Goal: Information Seeking & Learning: Compare options

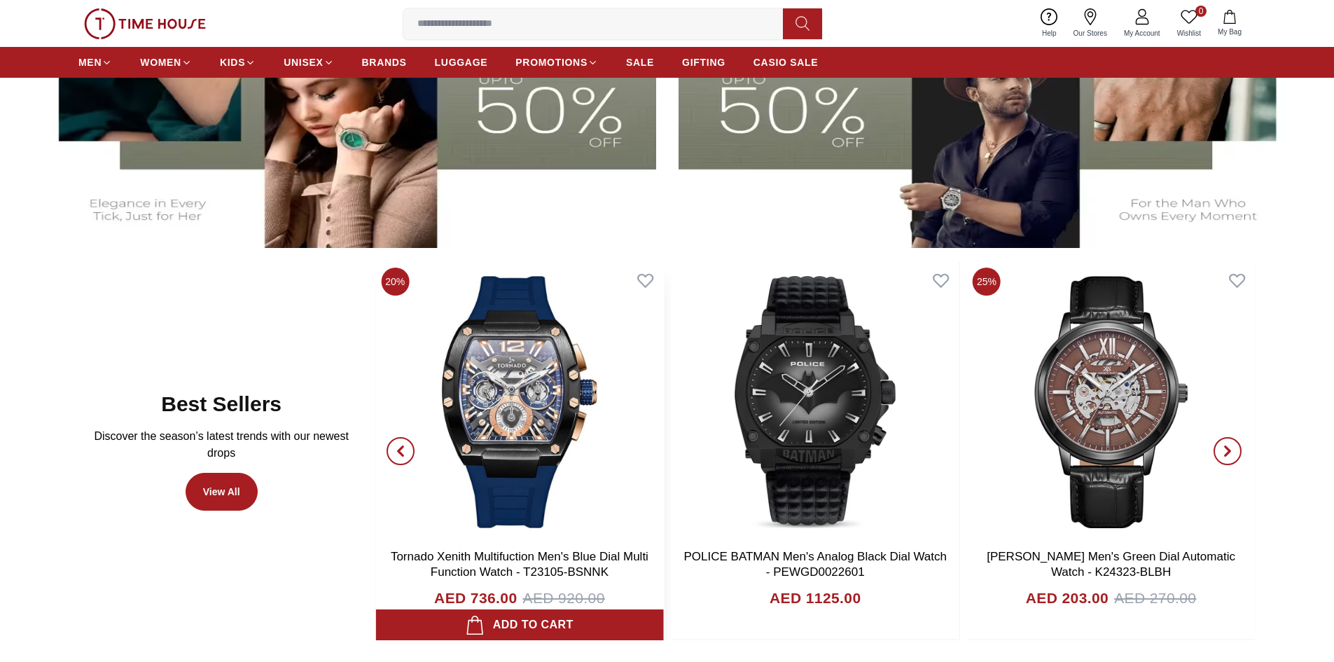
scroll to position [841, 0]
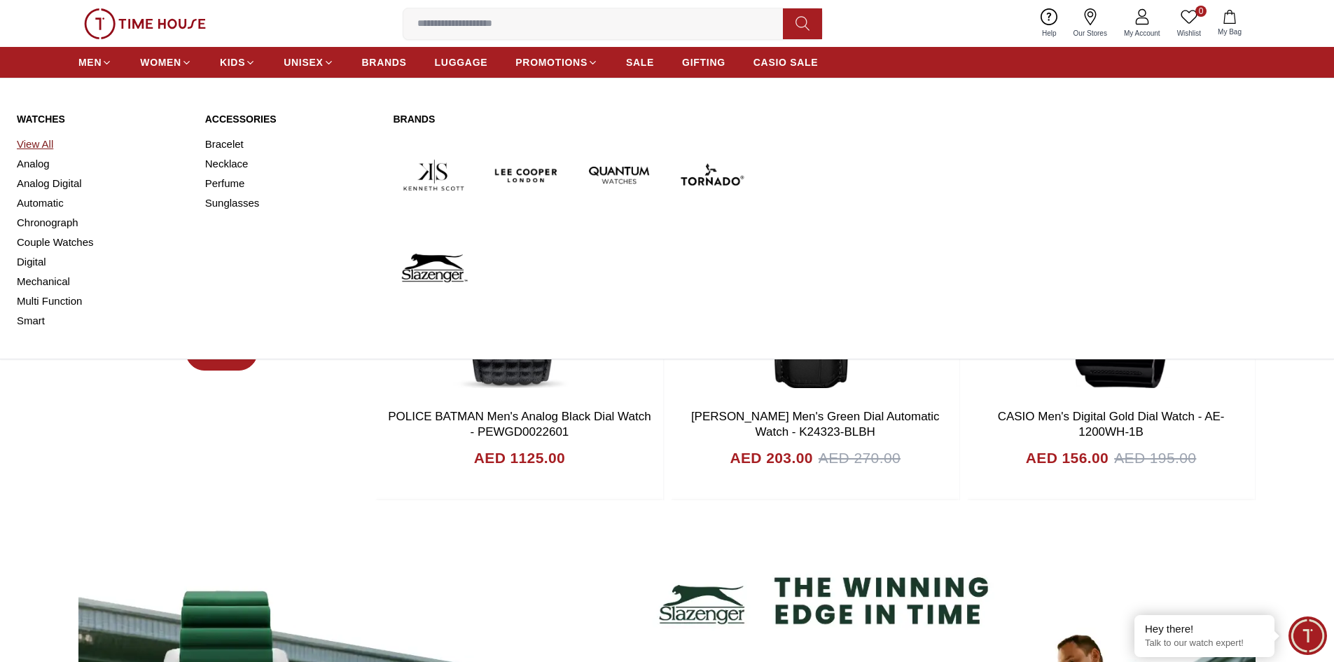
click at [49, 142] on link "View All" at bounding box center [103, 144] width 172 height 20
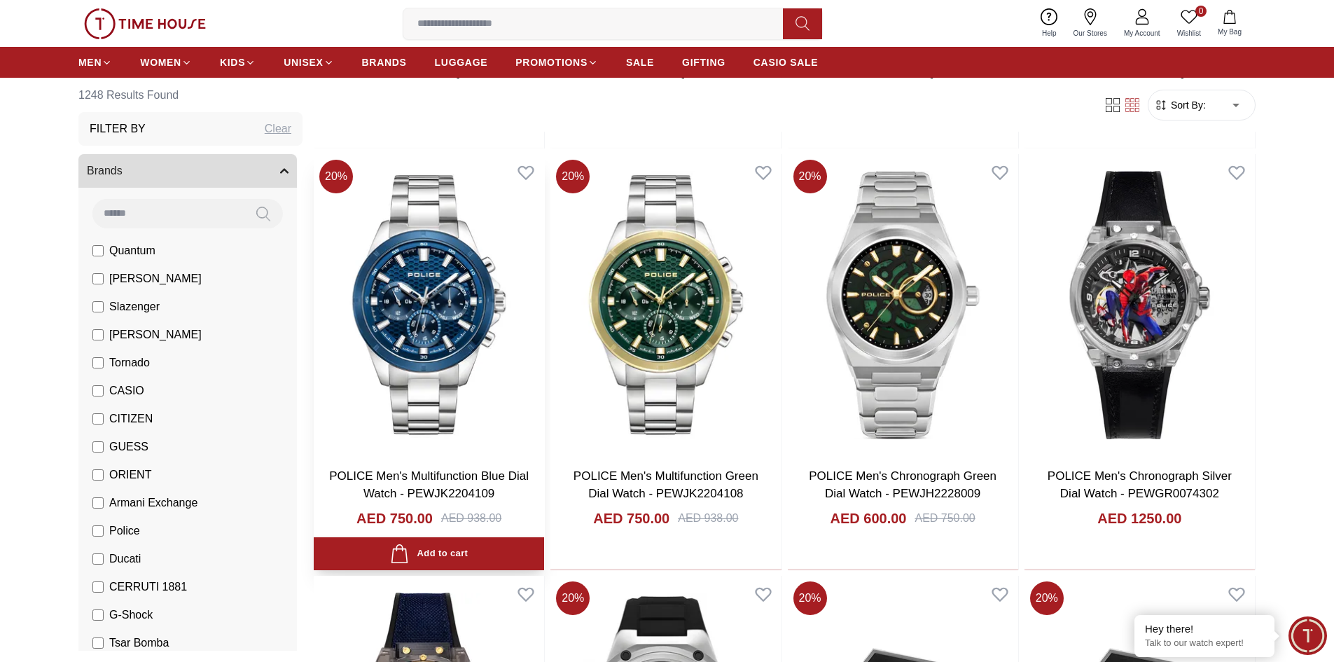
scroll to position [1261, 0]
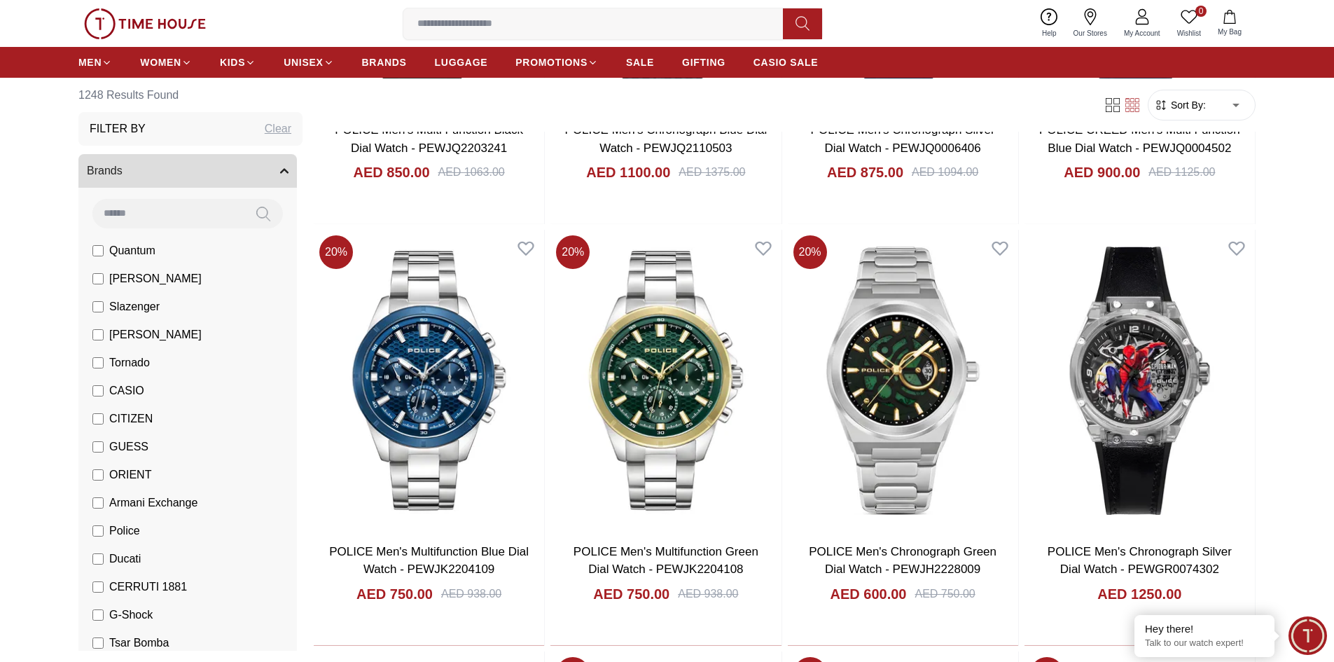
click at [1196, 98] on span "Sort By:" at bounding box center [1187, 105] width 38 height 14
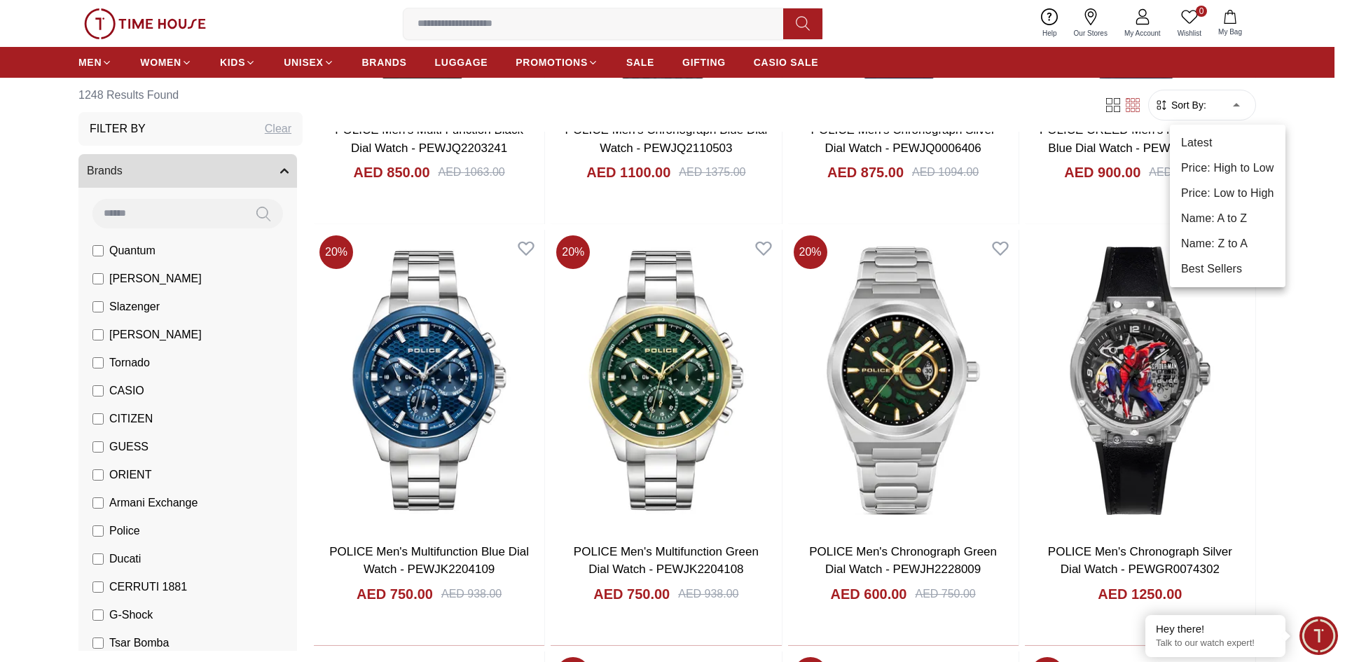
click at [1207, 113] on body "100% Genuine products with International Warranty Shop From [GEOGRAPHIC_DATA] |…" at bounding box center [672, 181] width 1345 height 2885
click at [1226, 198] on li "Price: Low to High" at bounding box center [1228, 193] width 116 height 25
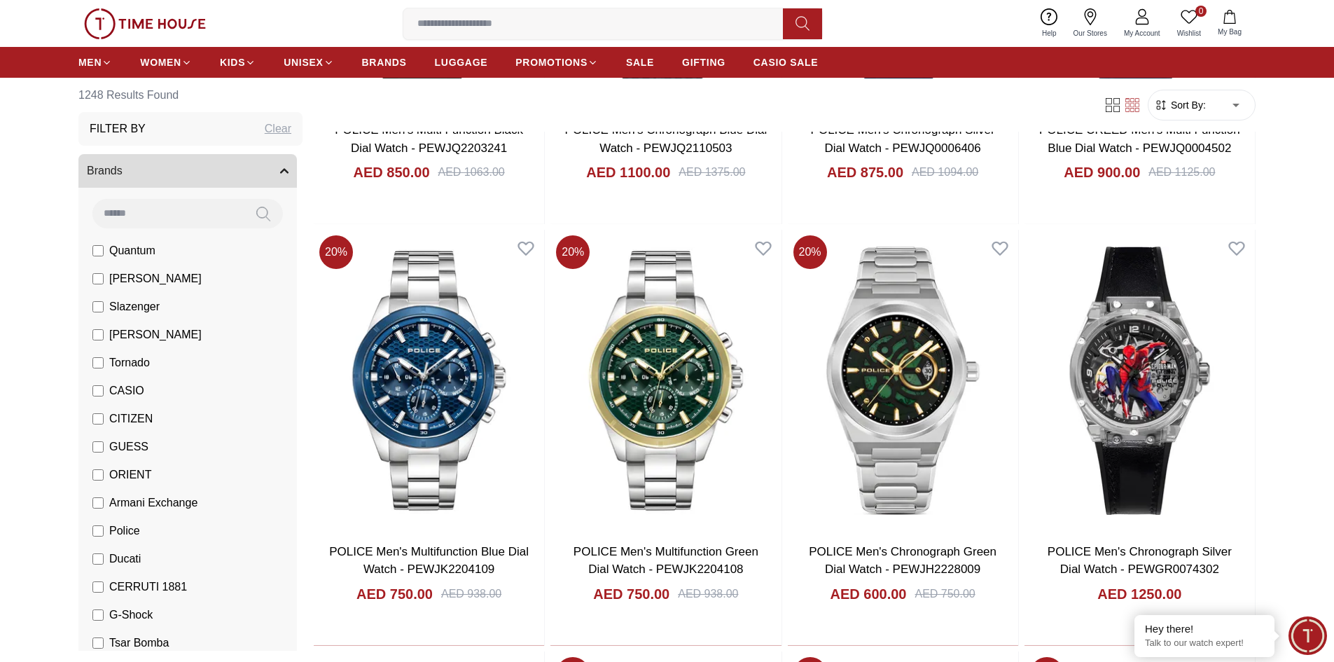
type input "*"
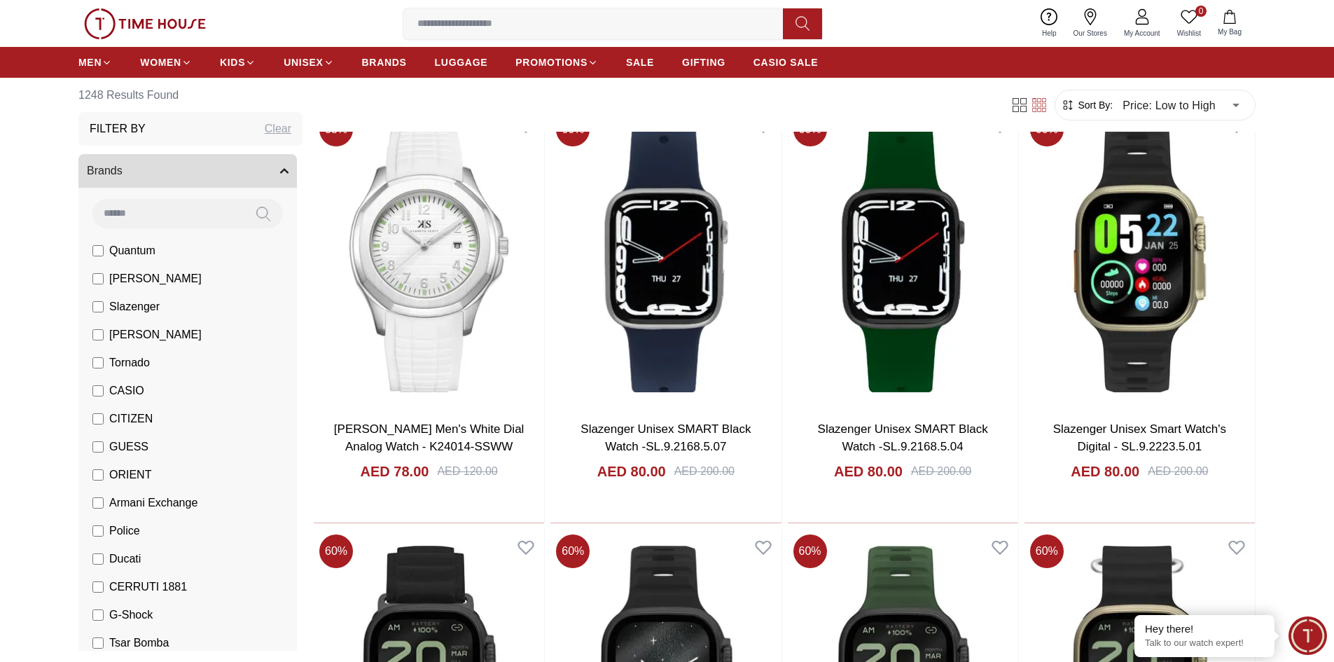
scroll to position [2452, 0]
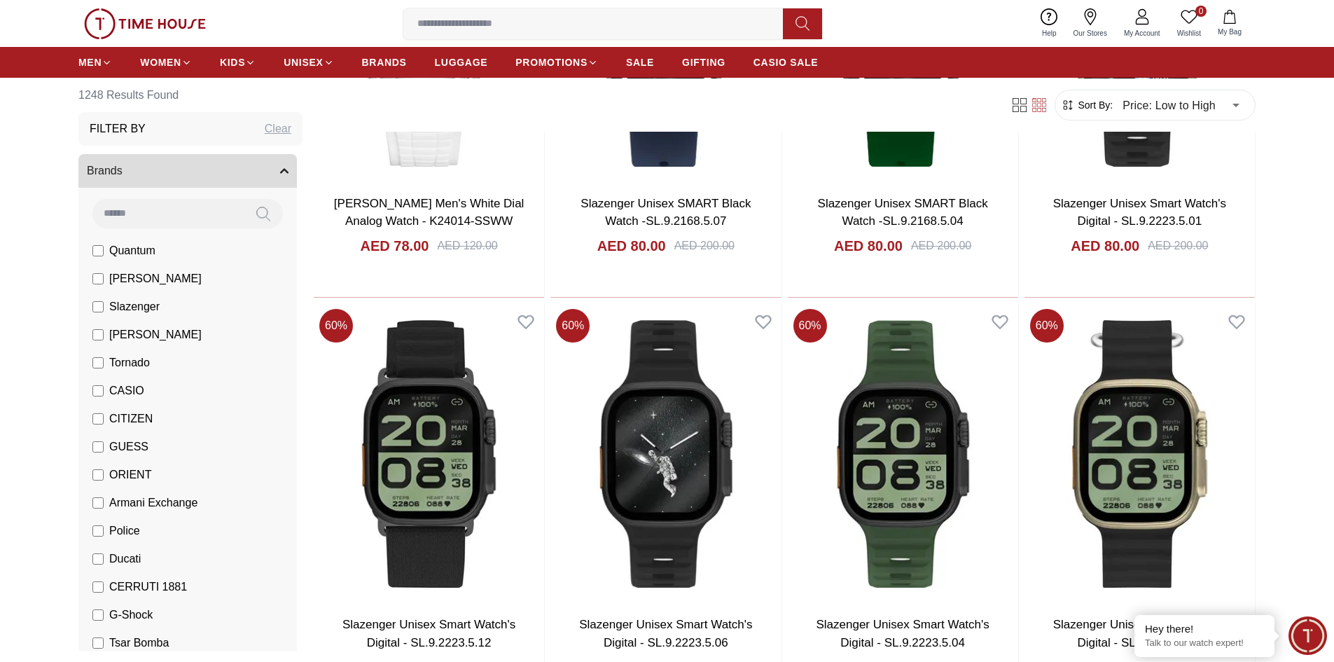
click at [151, 282] on span "[PERSON_NAME]" at bounding box center [155, 278] width 92 height 17
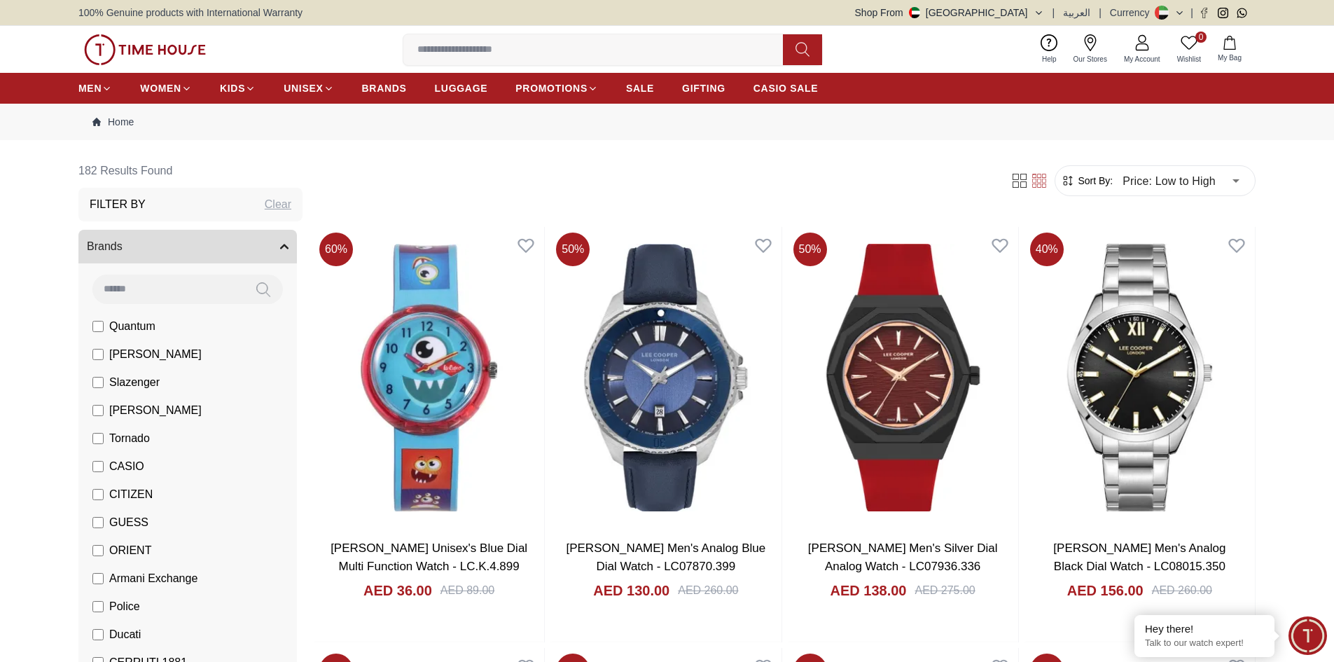
click at [120, 610] on span "Police" at bounding box center [124, 606] width 31 height 17
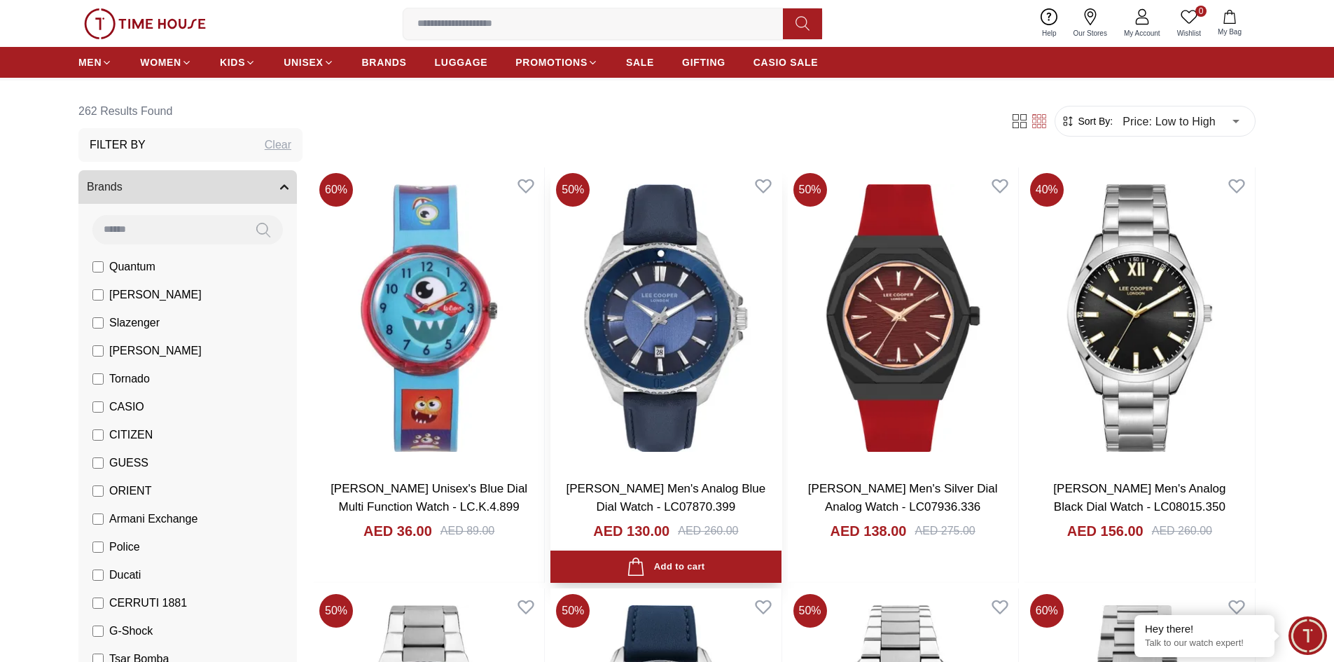
scroll to position [140, 0]
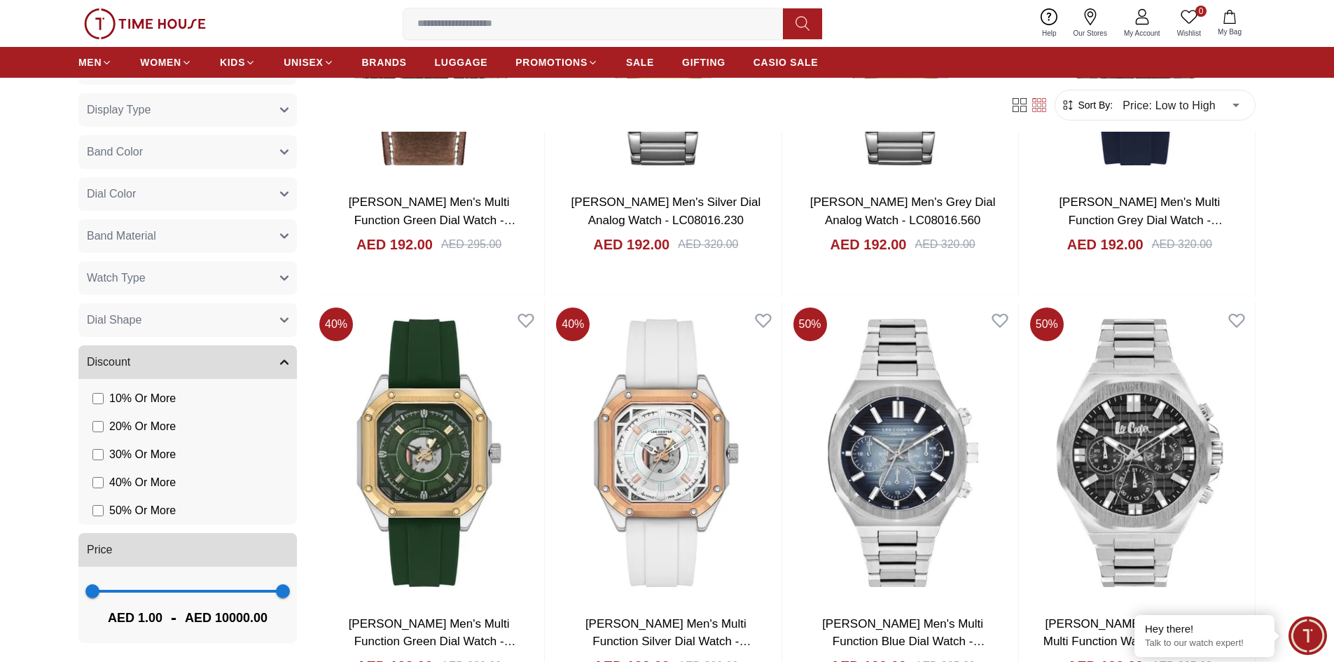
scroll to position [685, 0]
click at [154, 273] on button "Watch Type" at bounding box center [187, 278] width 219 height 34
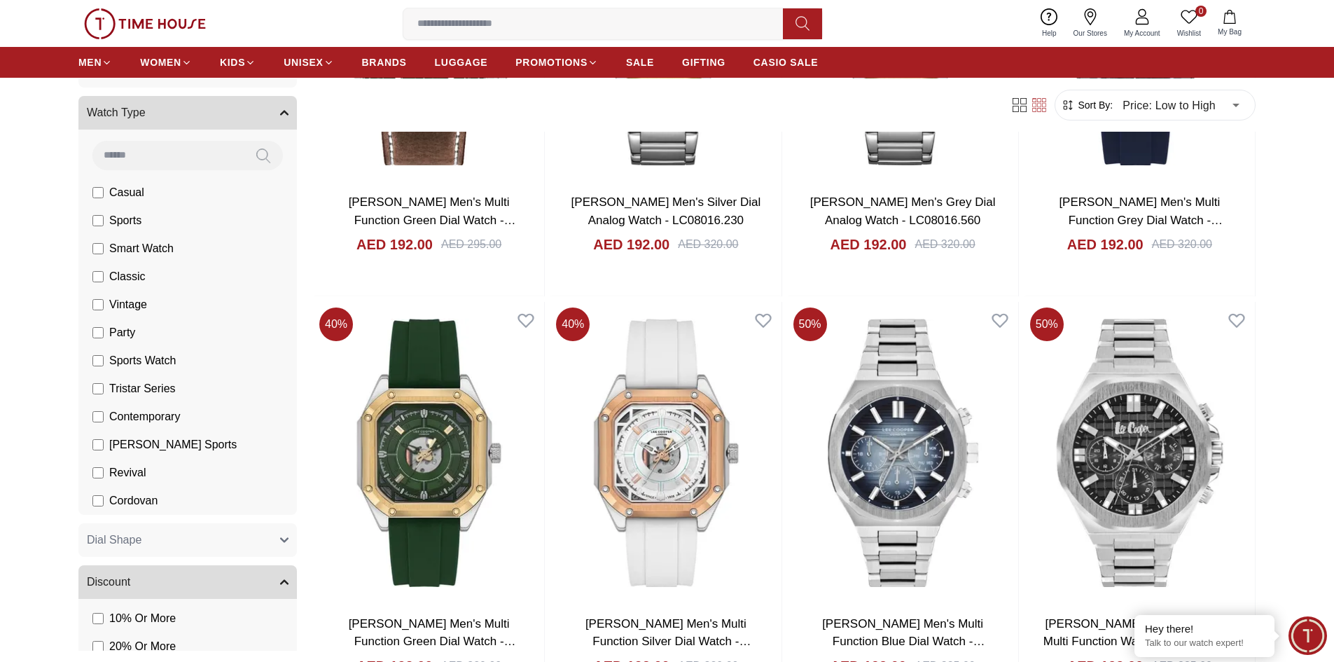
scroll to position [825, 0]
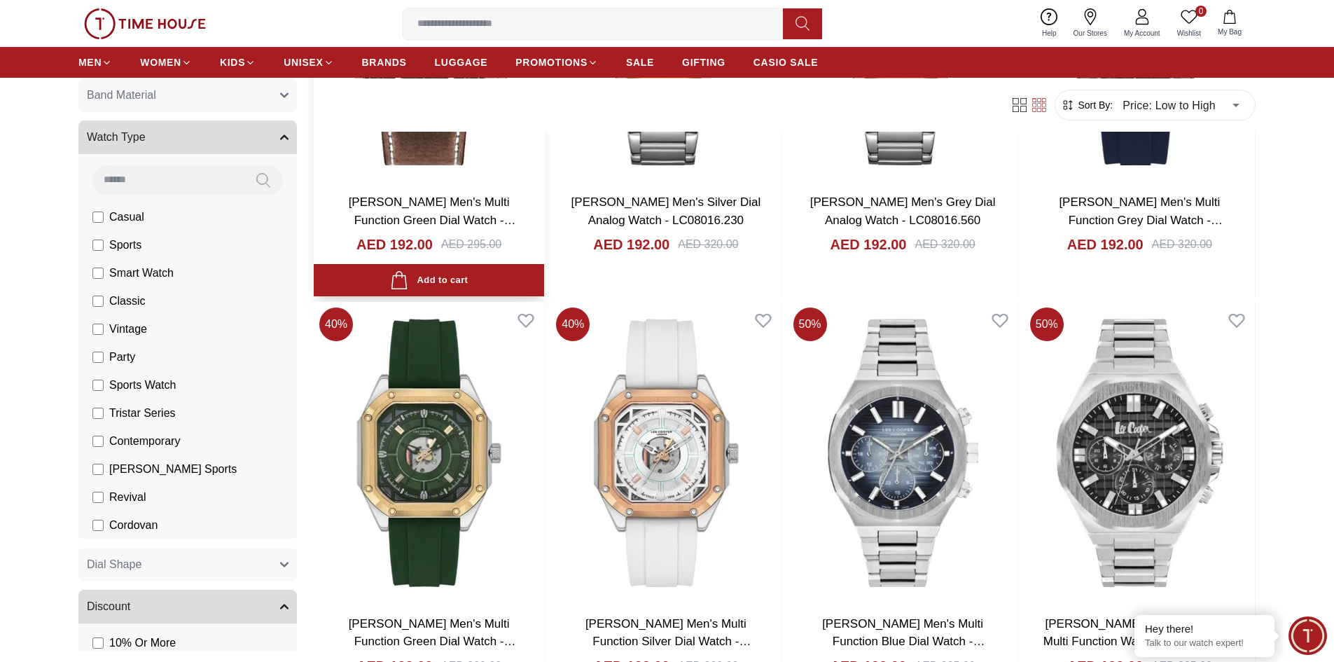
click at [318, 248] on div "[PERSON_NAME] Men's Multi Function Green Dial Watch - LC07943.374 AED 192.00 AE…" at bounding box center [429, 239] width 230 height 114
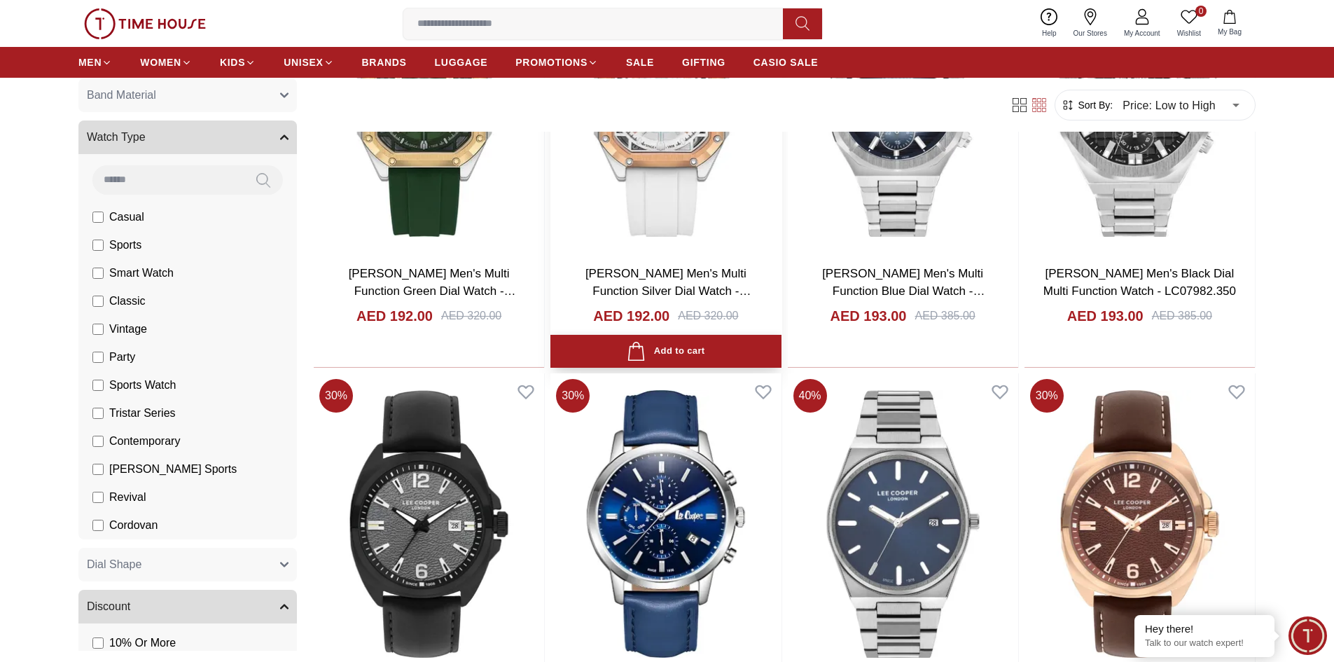
scroll to position [2592, 0]
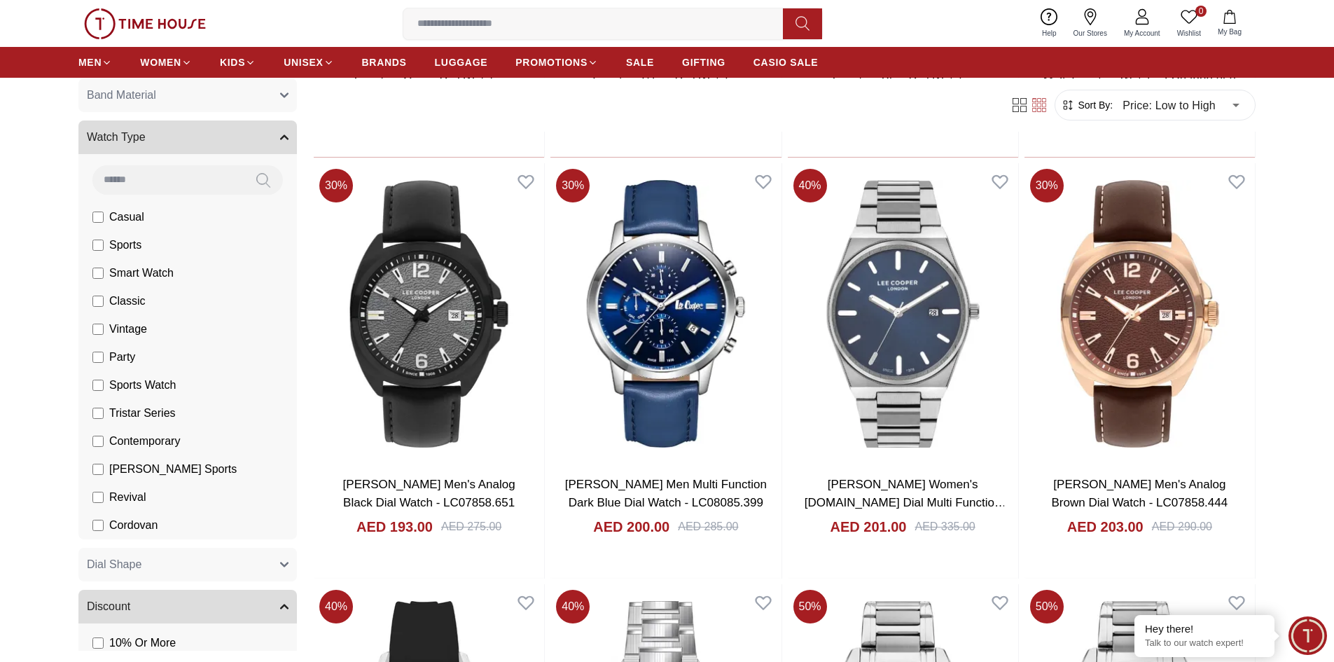
click at [126, 303] on span "Classic" at bounding box center [127, 301] width 36 height 17
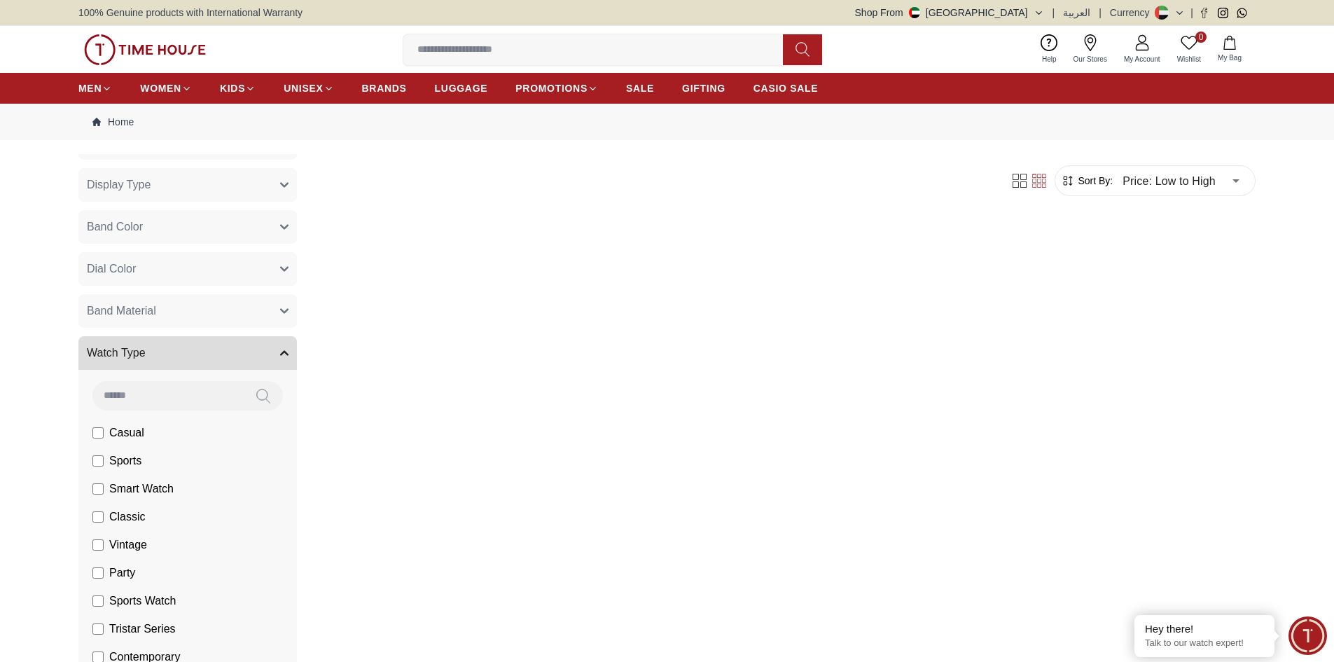
click at [136, 432] on span "Casual" at bounding box center [126, 432] width 35 height 17
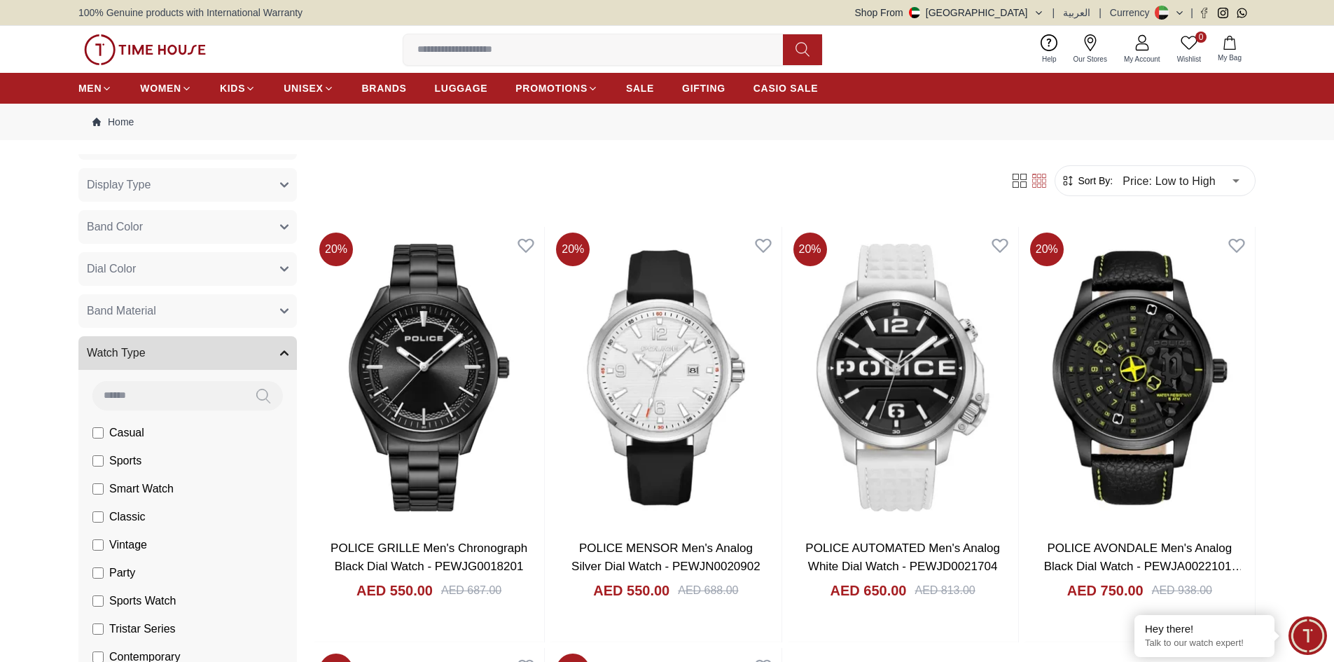
click at [117, 523] on span "Classic" at bounding box center [127, 517] width 36 height 17
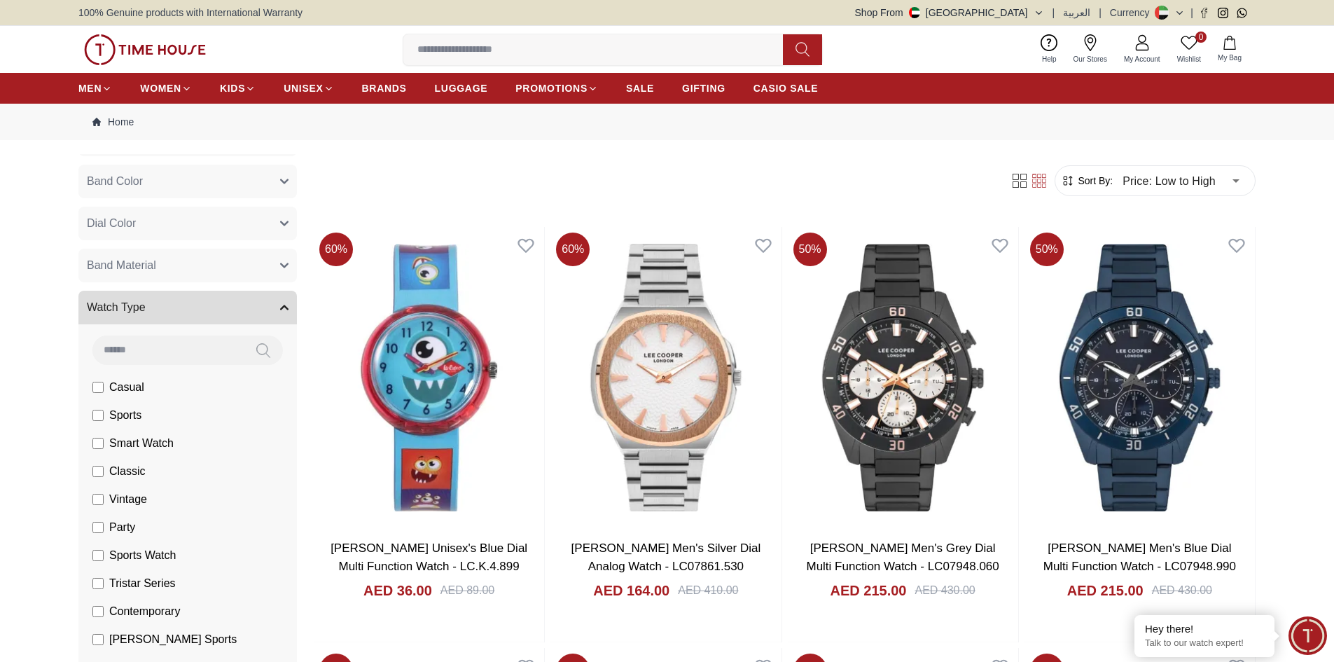
scroll to position [755, 0]
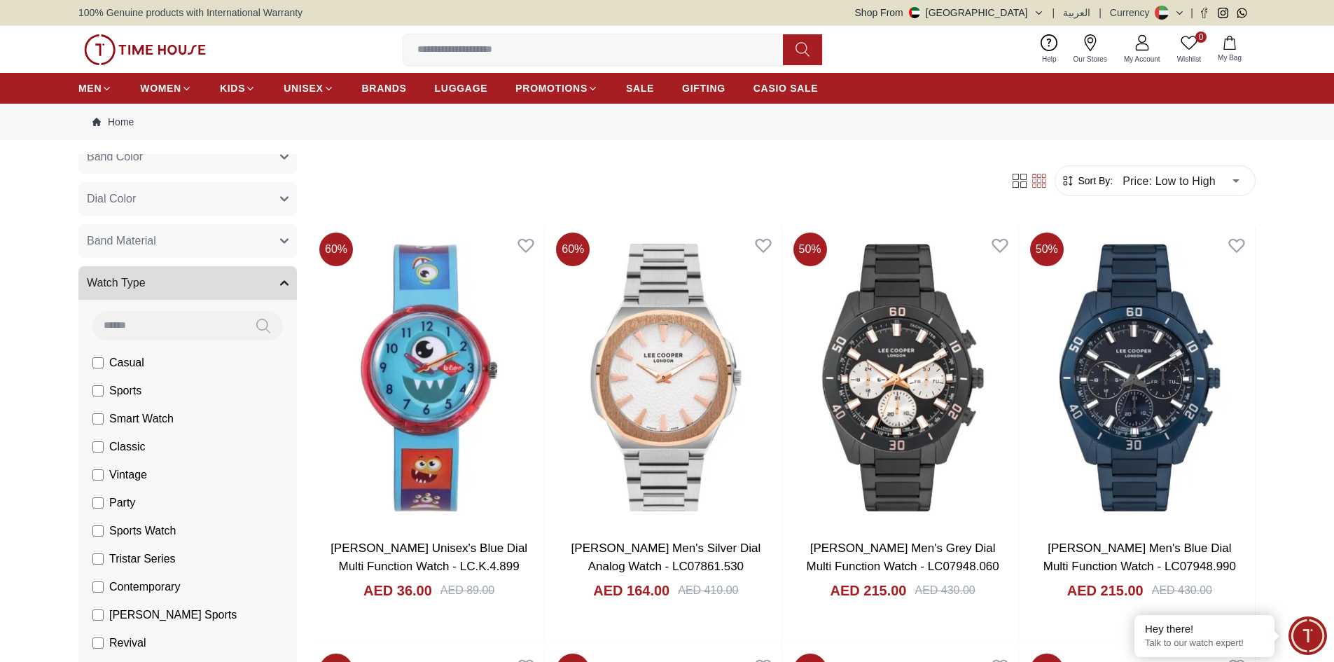
click at [125, 480] on span "Vintage" at bounding box center [128, 475] width 38 height 17
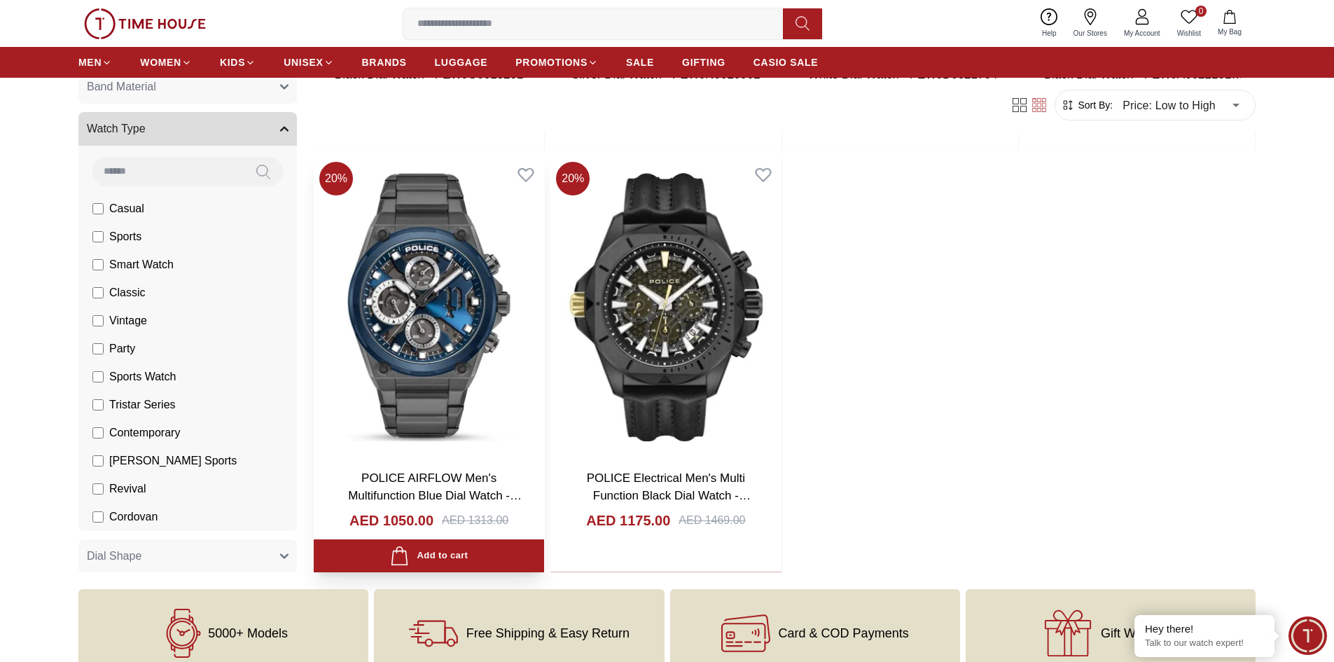
scroll to position [490, 0]
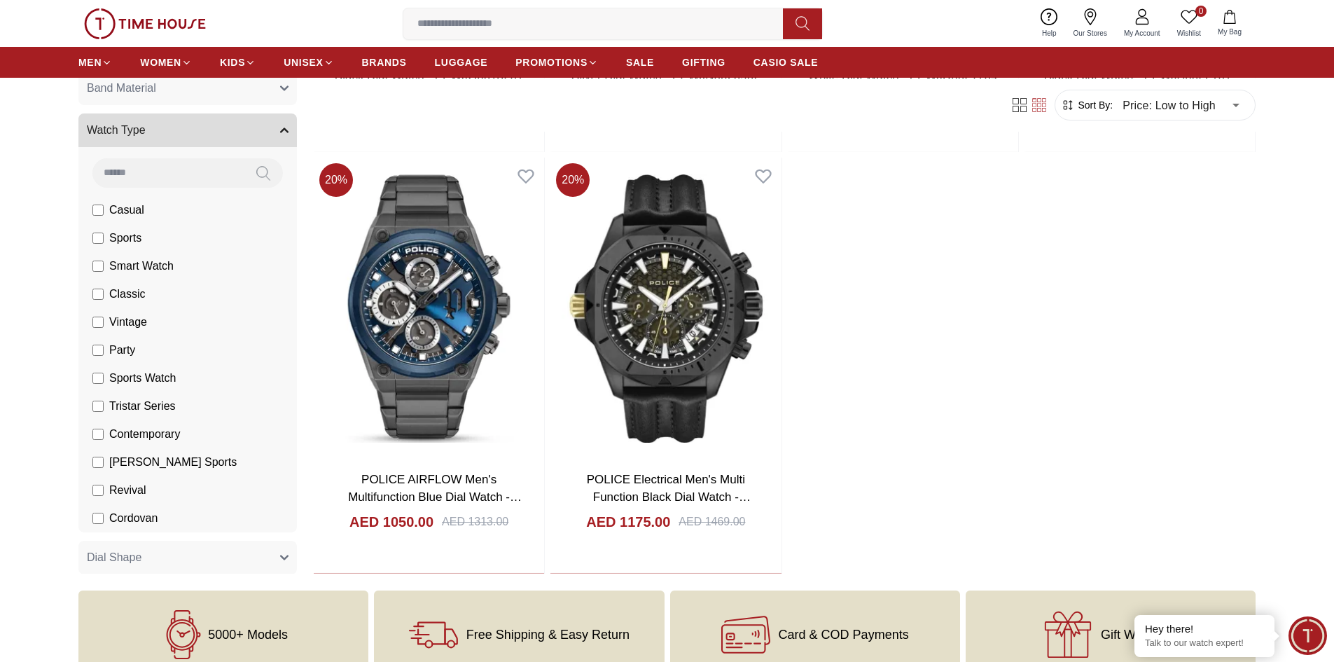
click at [122, 207] on span "Casual" at bounding box center [126, 210] width 35 height 17
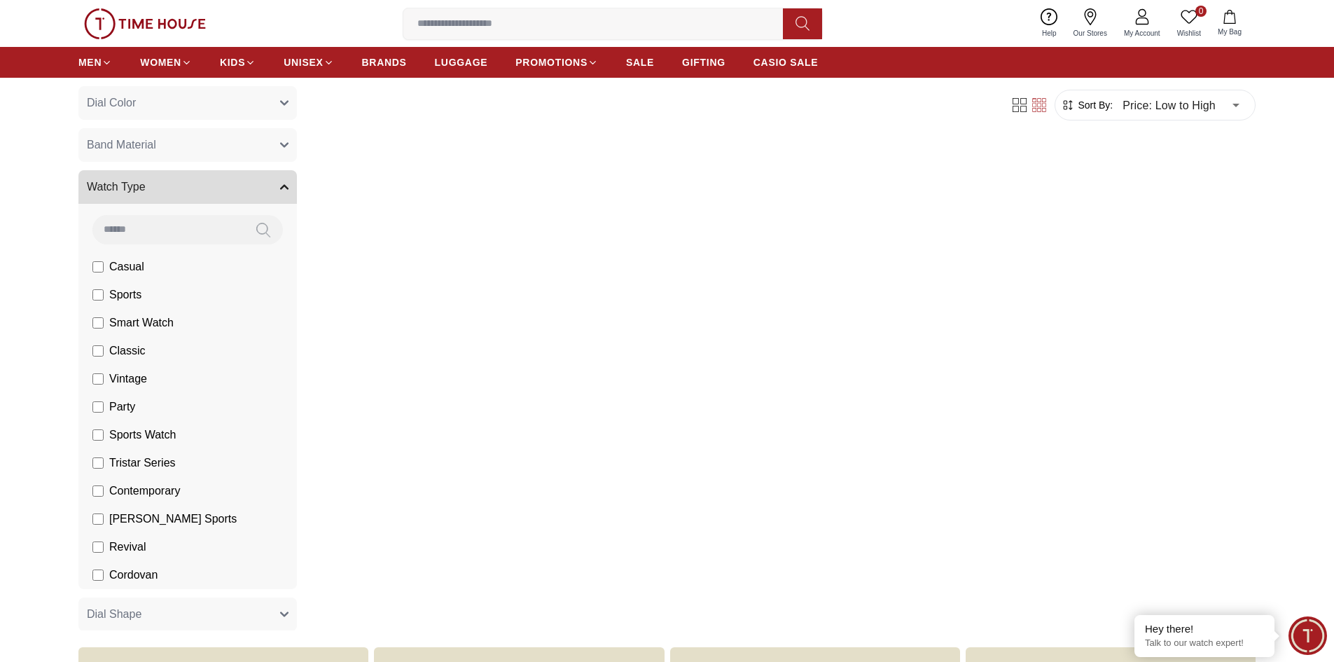
scroll to position [70, 0]
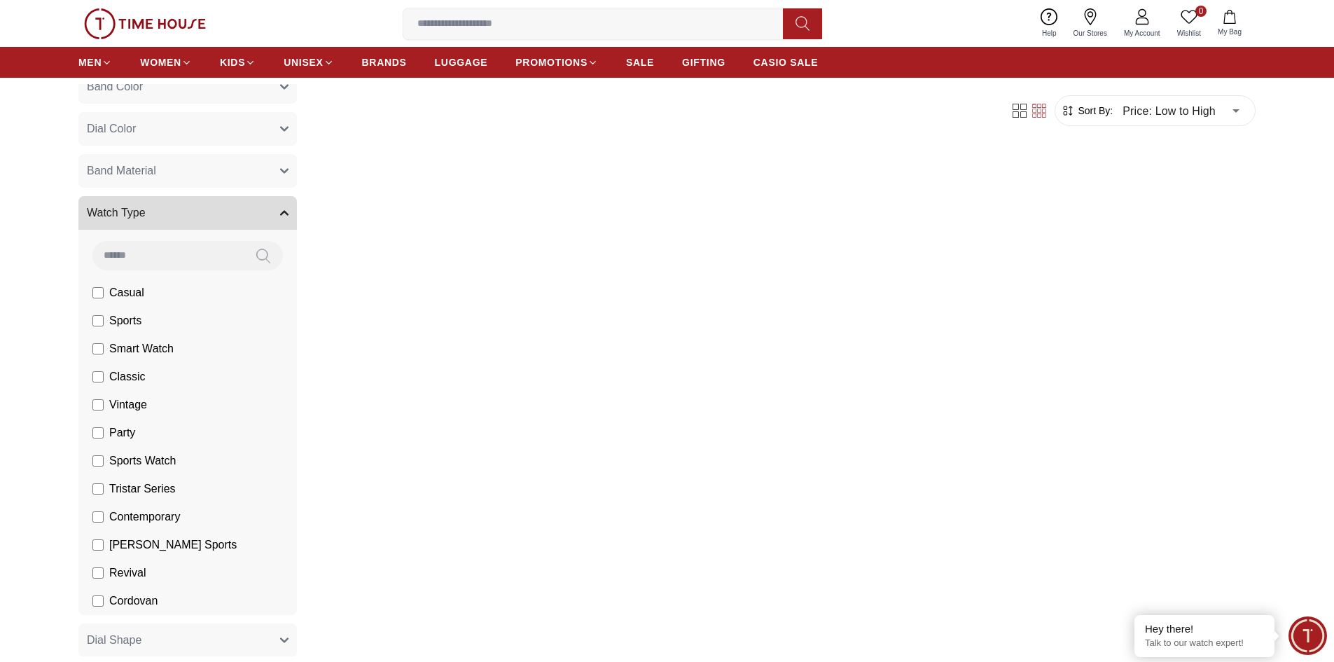
click at [130, 402] on span "Vintage" at bounding box center [128, 404] width 38 height 17
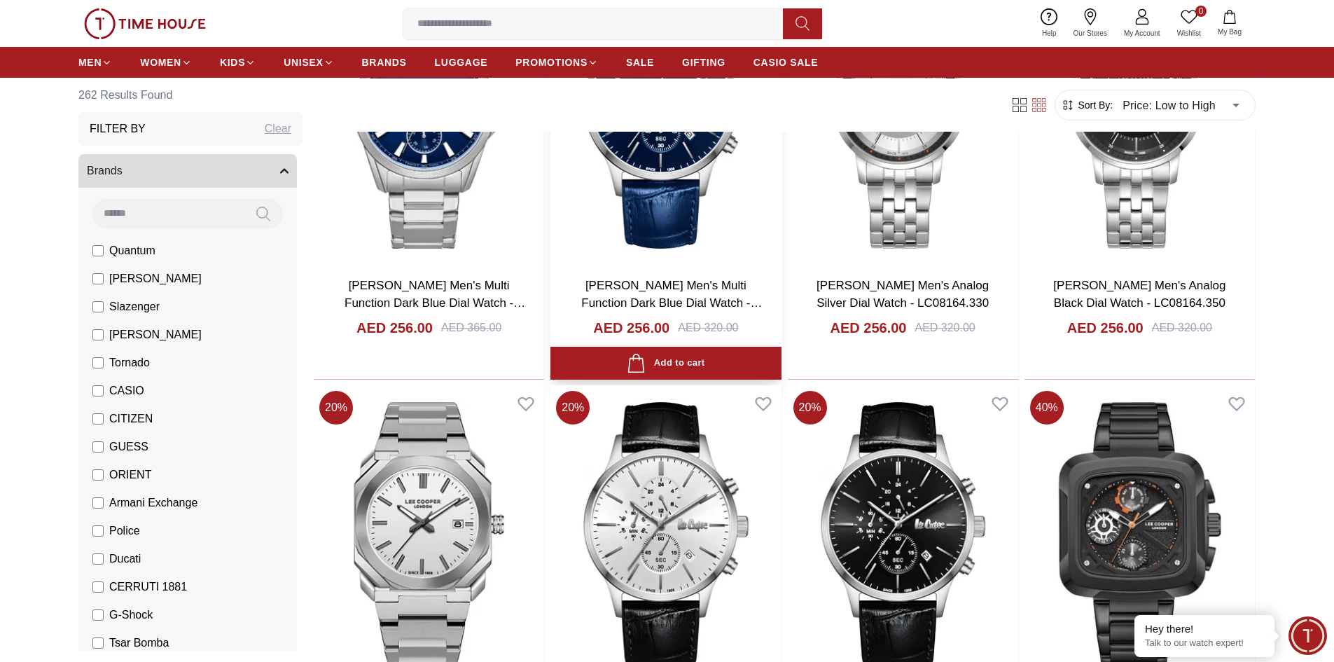
scroll to position [7985, 0]
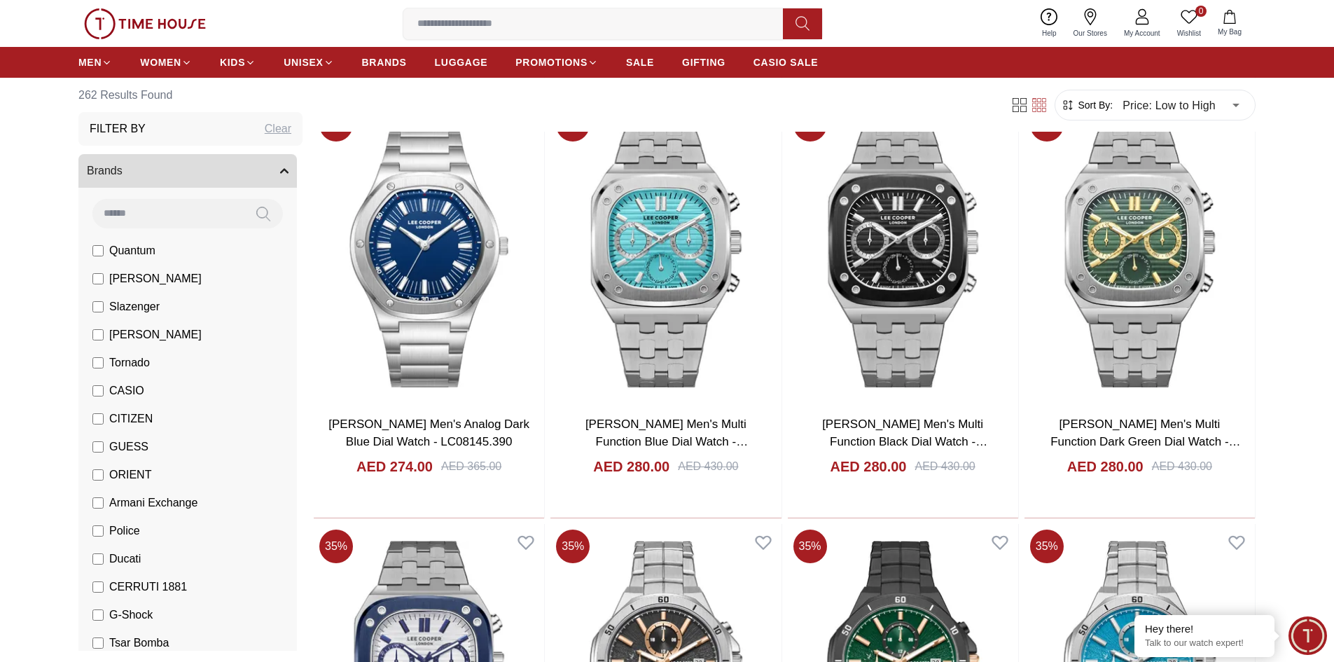
scroll to position [9946, 0]
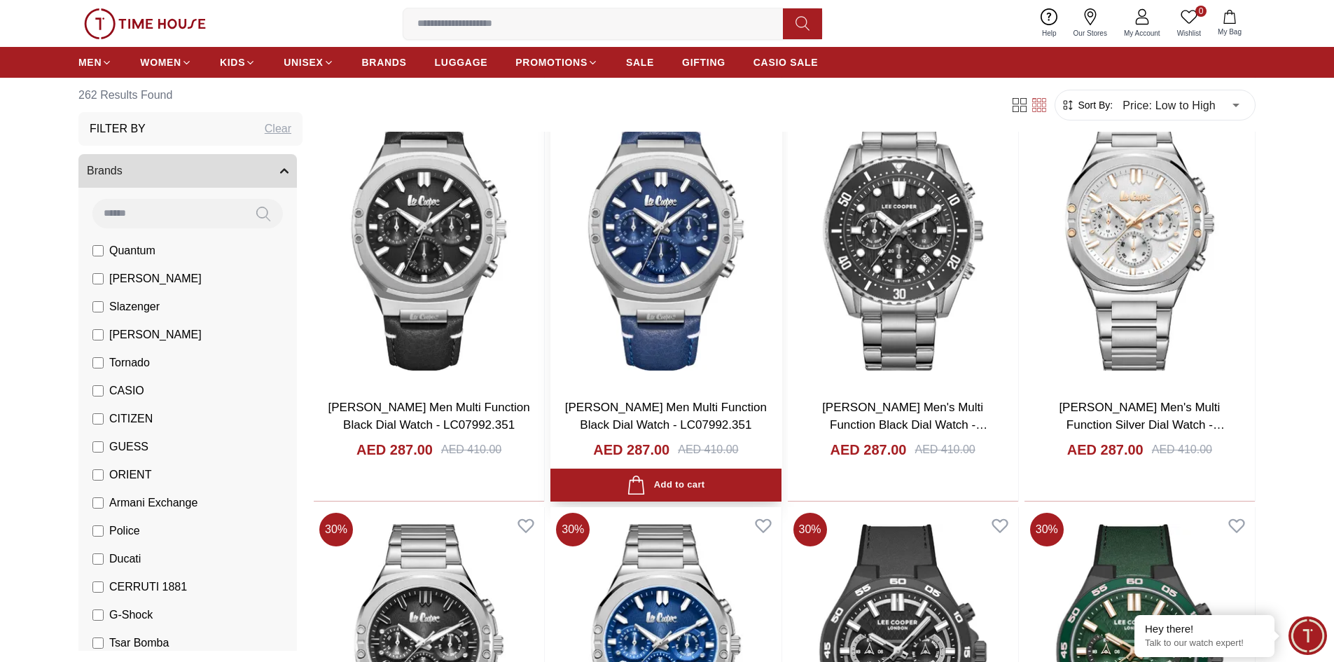
scroll to position [11417, 0]
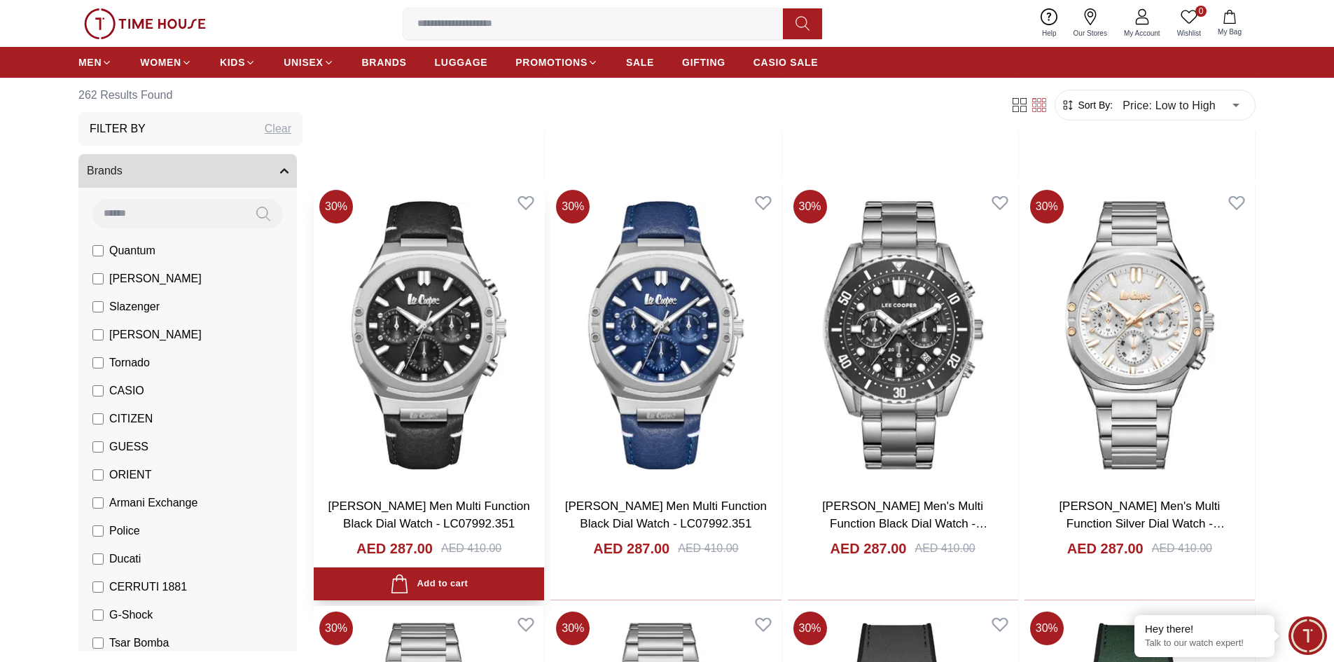
click at [478, 386] on img at bounding box center [429, 334] width 230 height 301
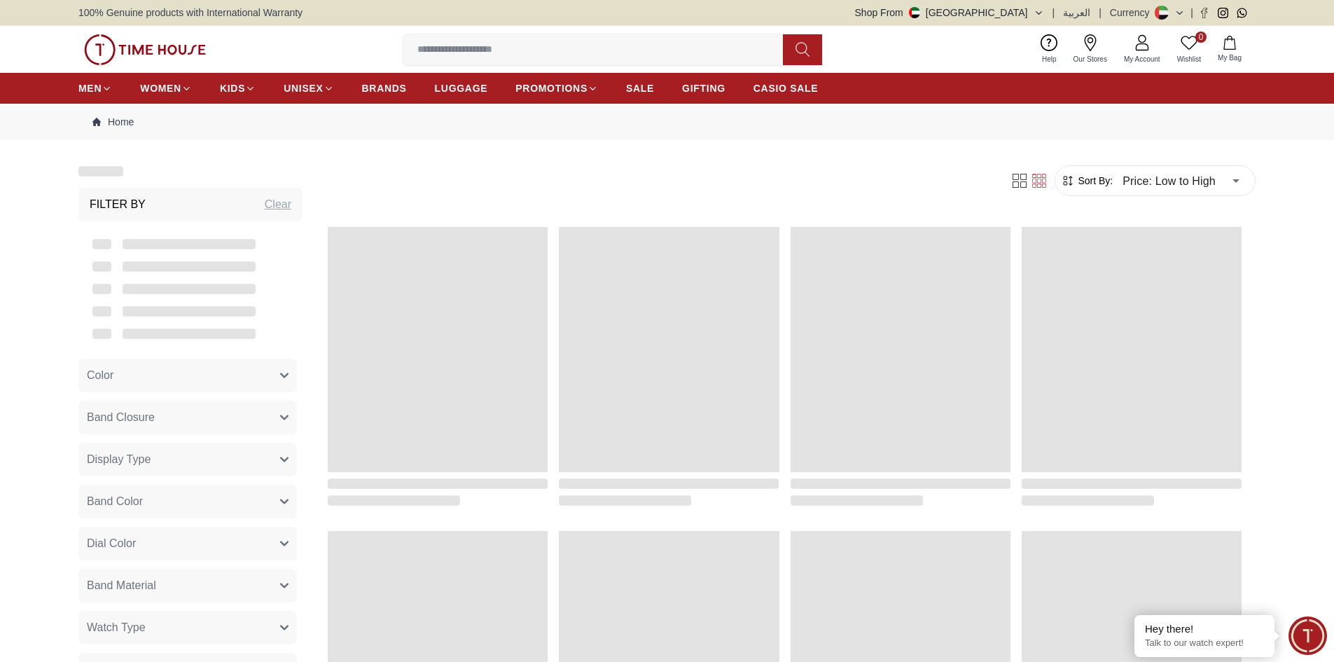
scroll to position [1320, 0]
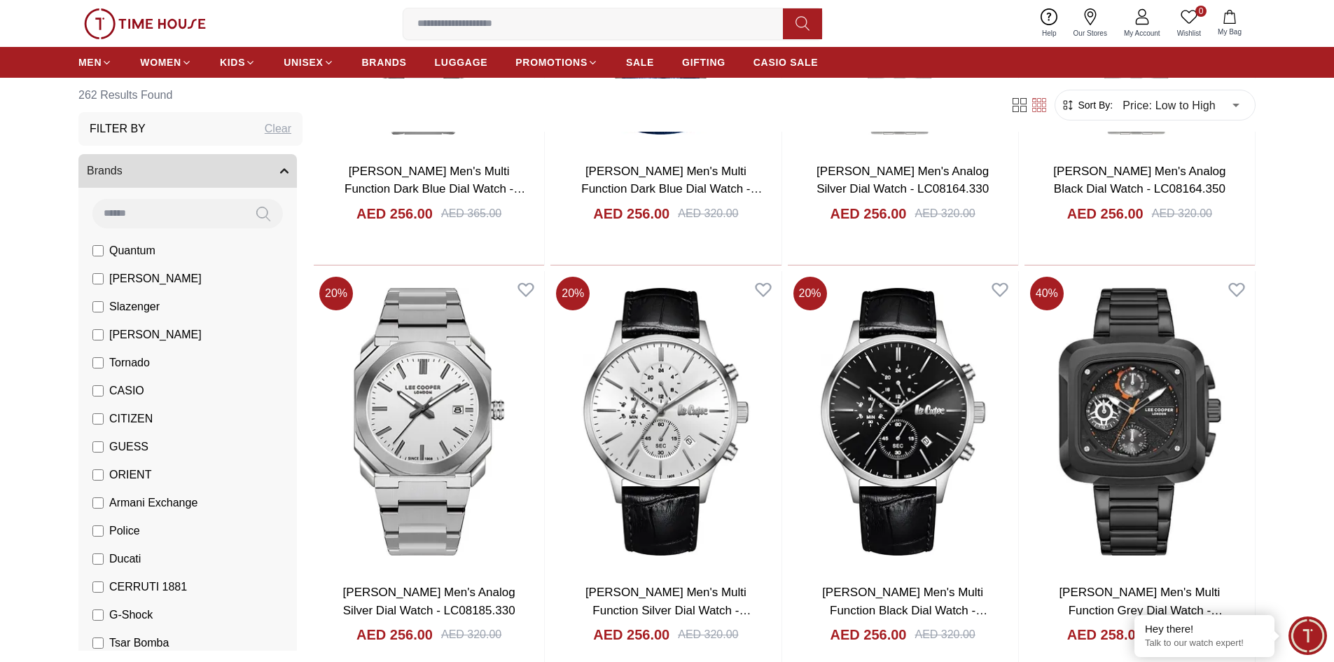
scroll to position [10075, 0]
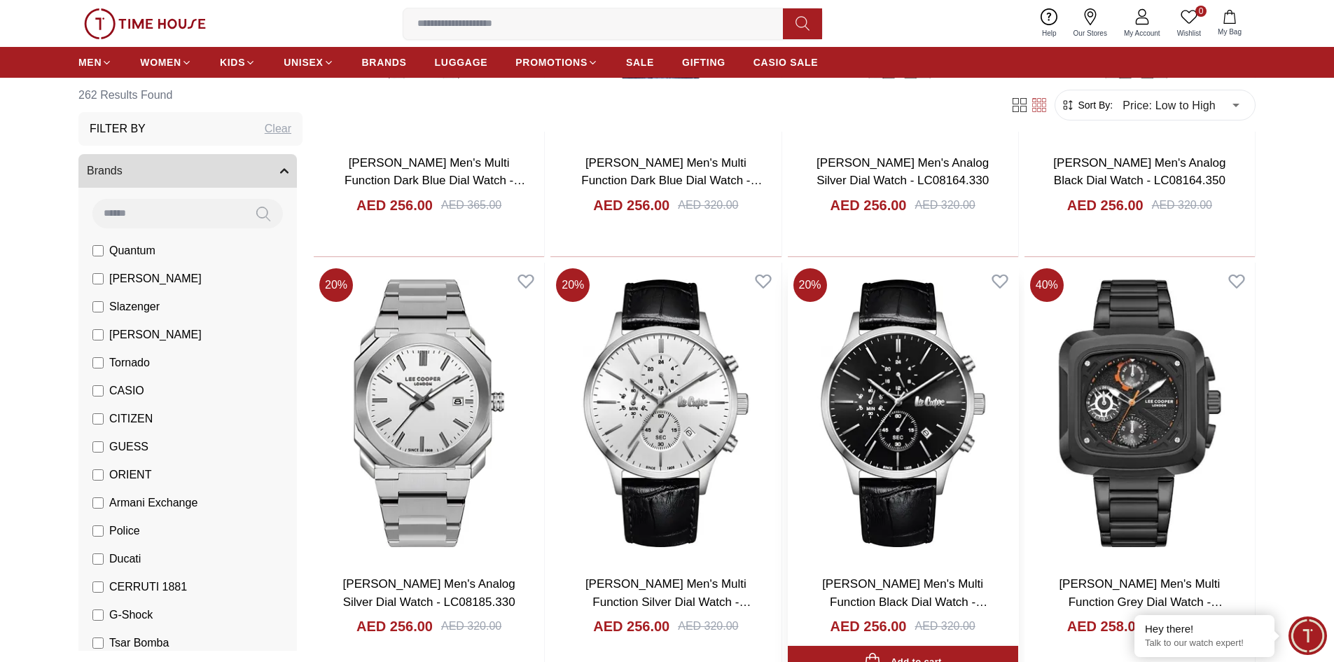
click at [832, 446] on img at bounding box center [903, 413] width 230 height 301
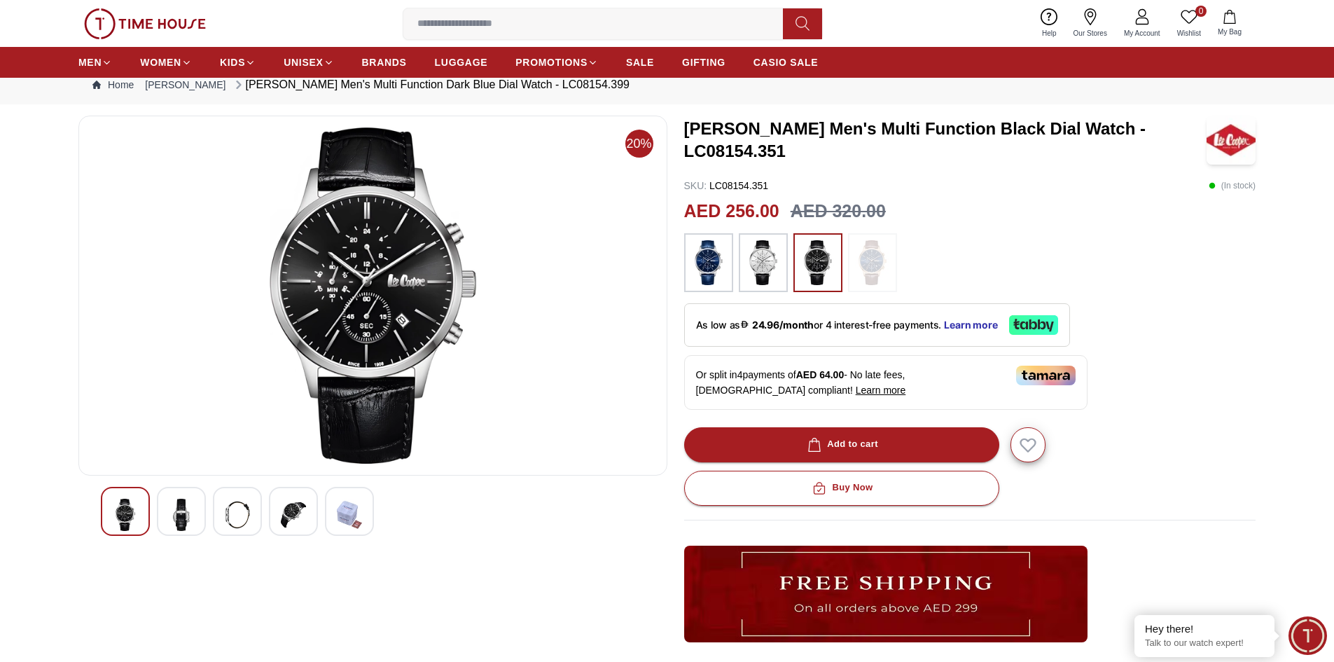
scroll to position [70, 0]
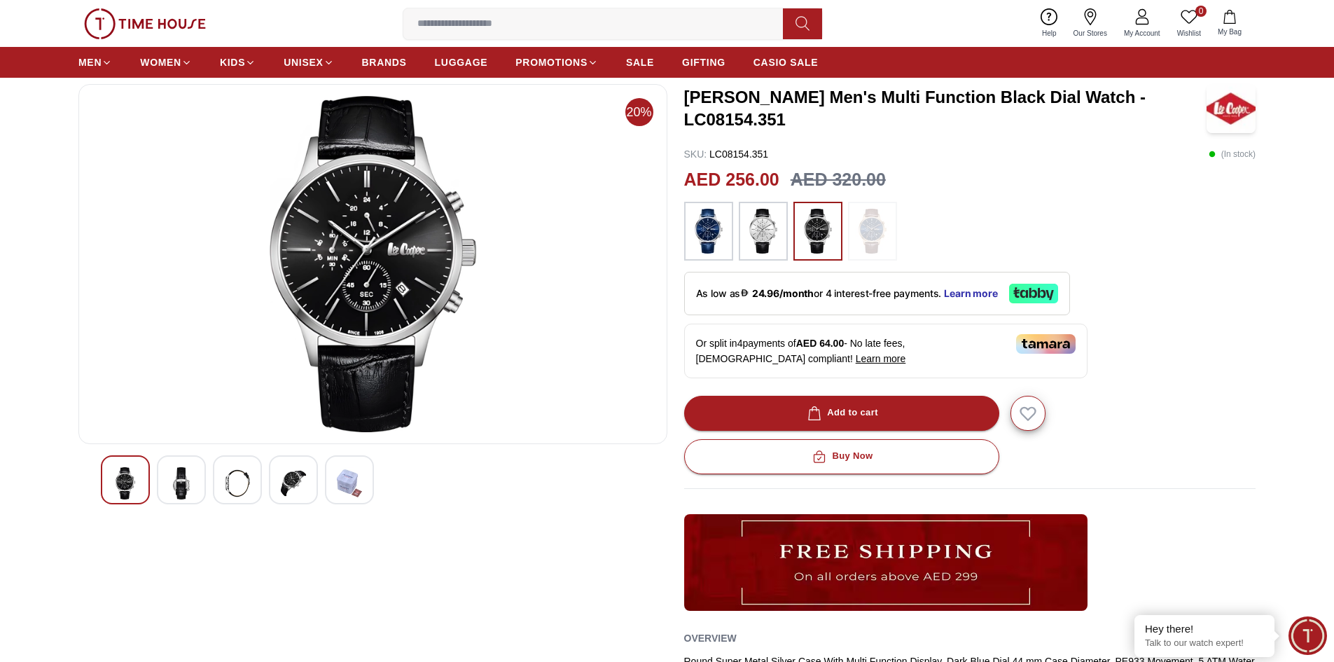
click at [753, 221] on img at bounding box center [763, 231] width 35 height 45
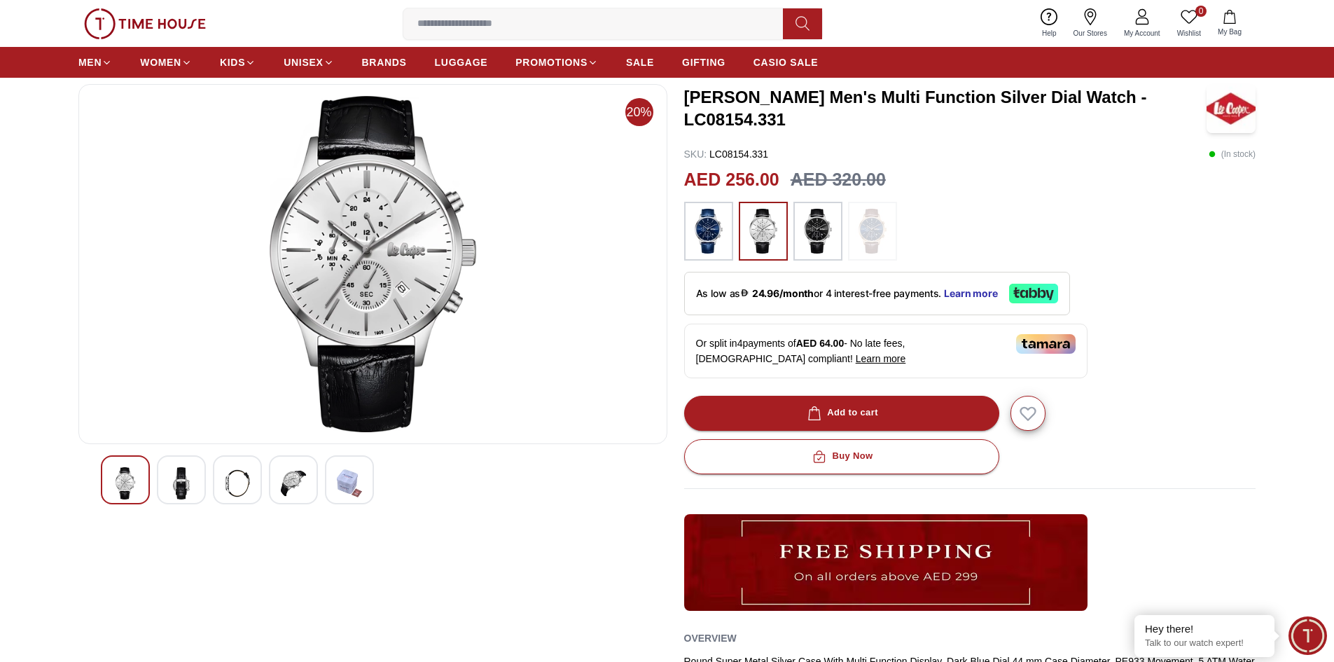
click at [814, 218] on img at bounding box center [818, 231] width 35 height 45
